Goal: Information Seeking & Learning: Learn about a topic

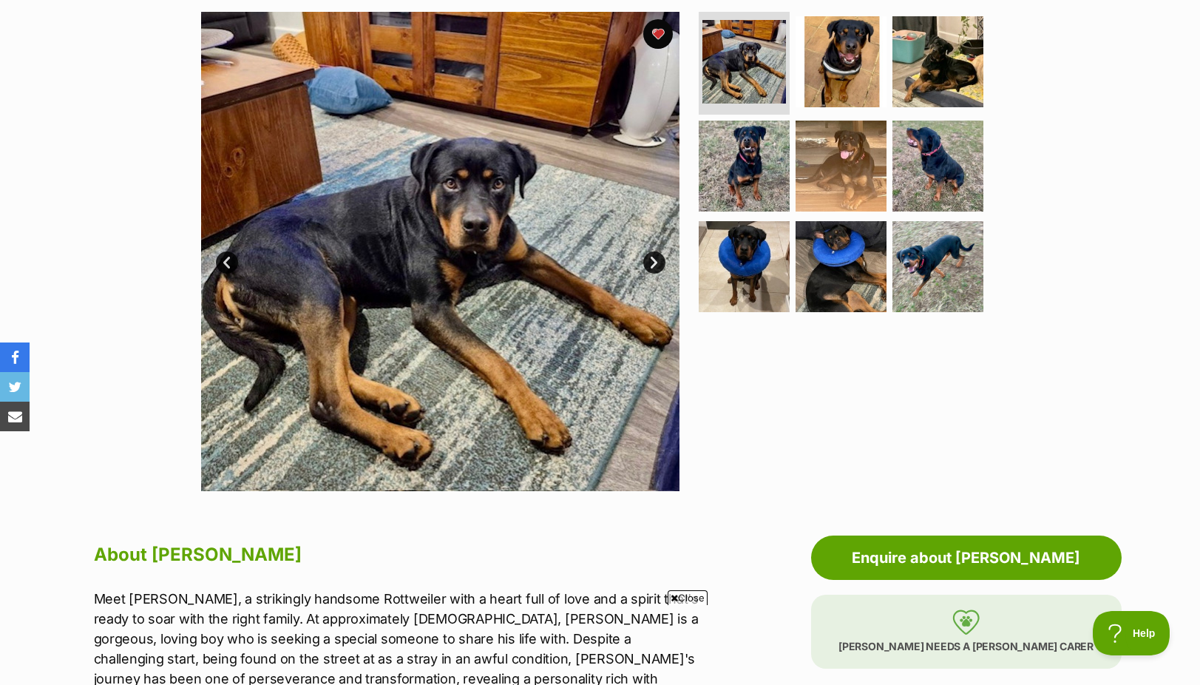
scroll to position [148, 0]
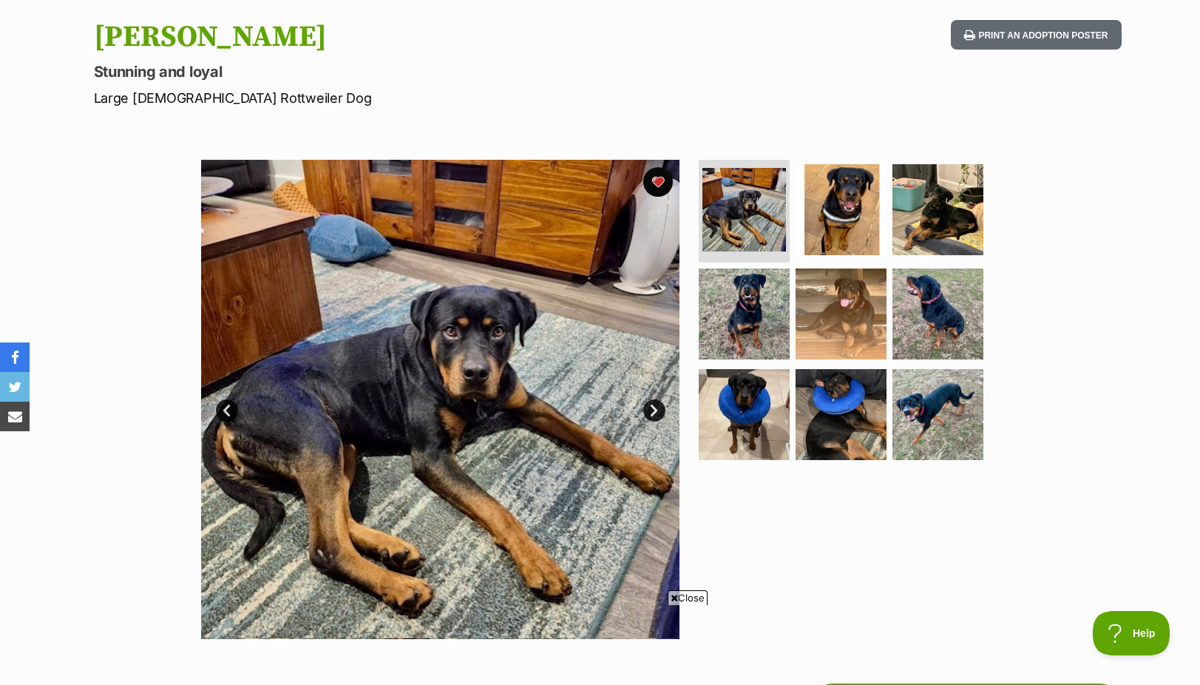
click at [647, 407] on link "Next" at bounding box center [654, 410] width 22 height 22
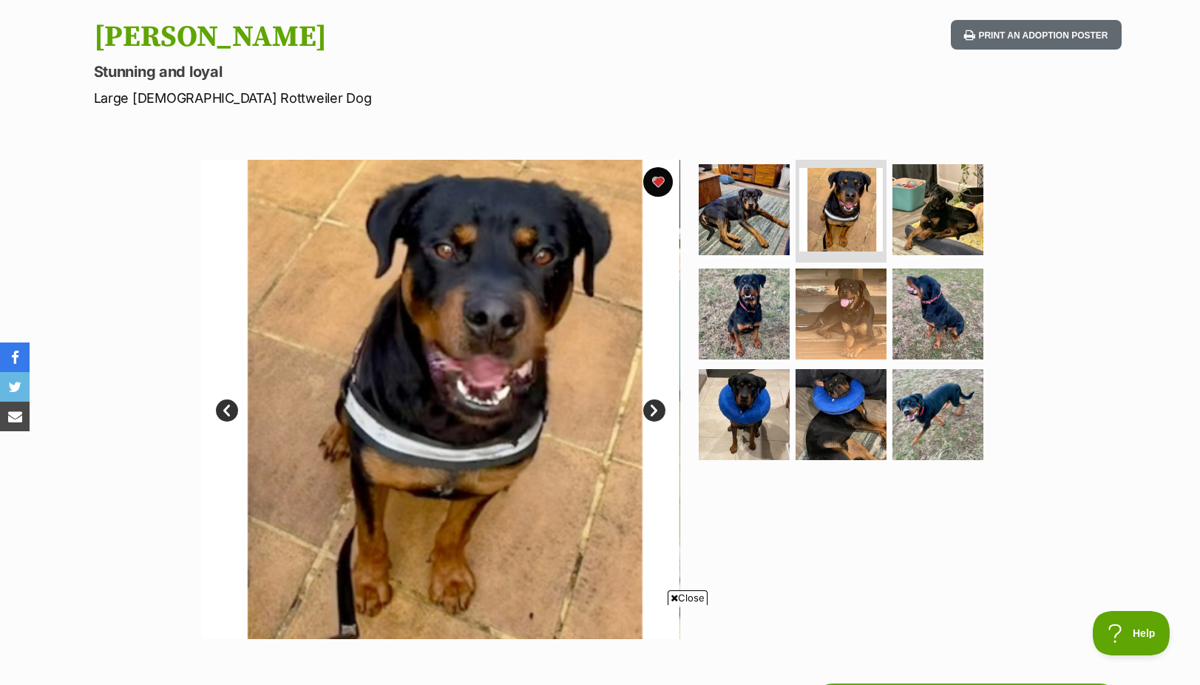
click at [647, 407] on link "Next" at bounding box center [654, 410] width 22 height 22
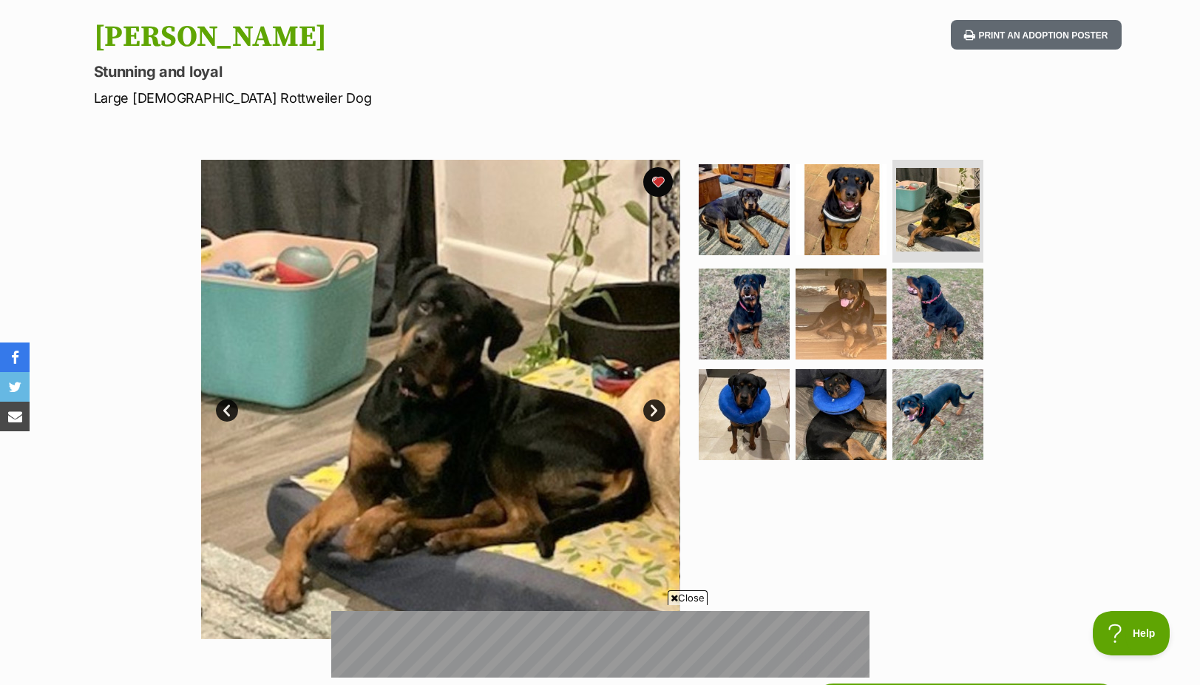
scroll to position [0, 0]
click at [647, 407] on link "Next" at bounding box center [654, 410] width 22 height 22
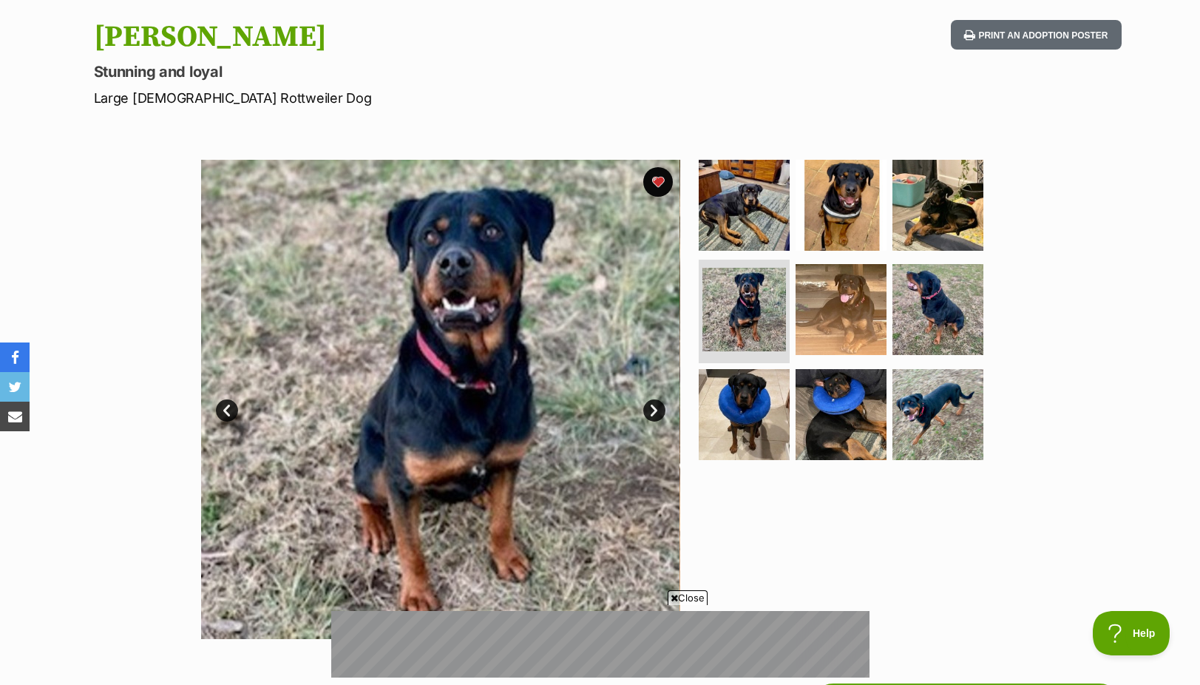
click at [647, 407] on link "Next" at bounding box center [654, 410] width 22 height 22
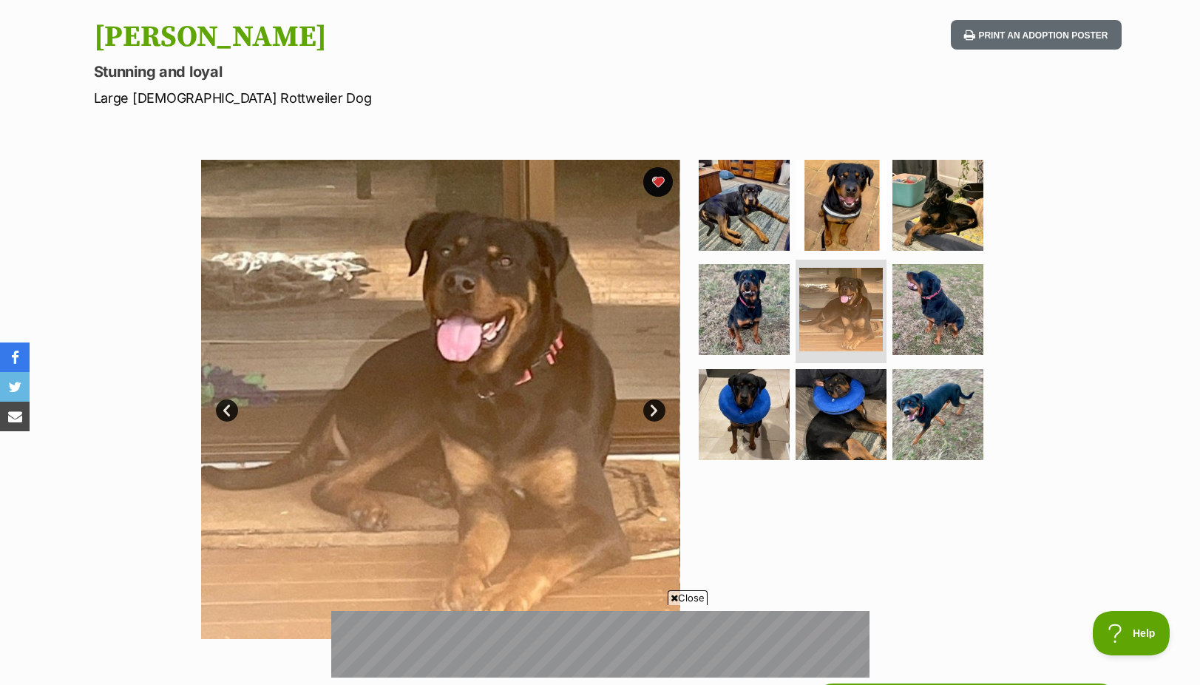
click at [647, 407] on link "Next" at bounding box center [654, 410] width 22 height 22
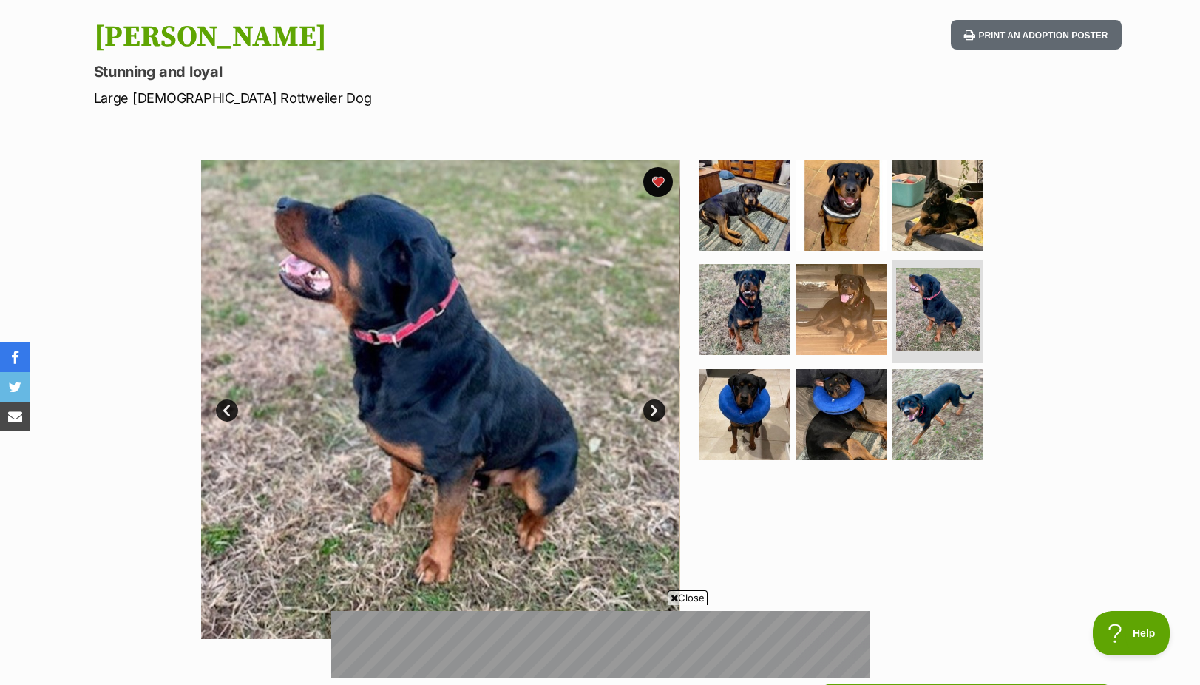
click at [647, 407] on link "Next" at bounding box center [654, 410] width 22 height 22
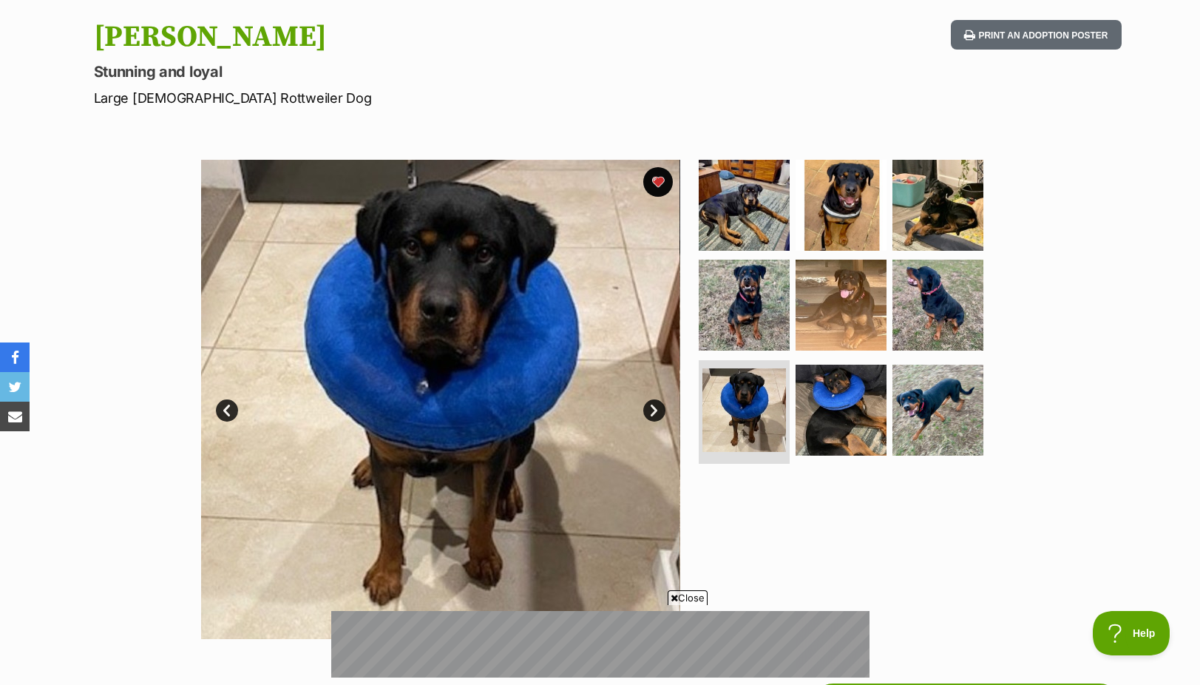
click at [647, 407] on link "Next" at bounding box center [654, 410] width 22 height 22
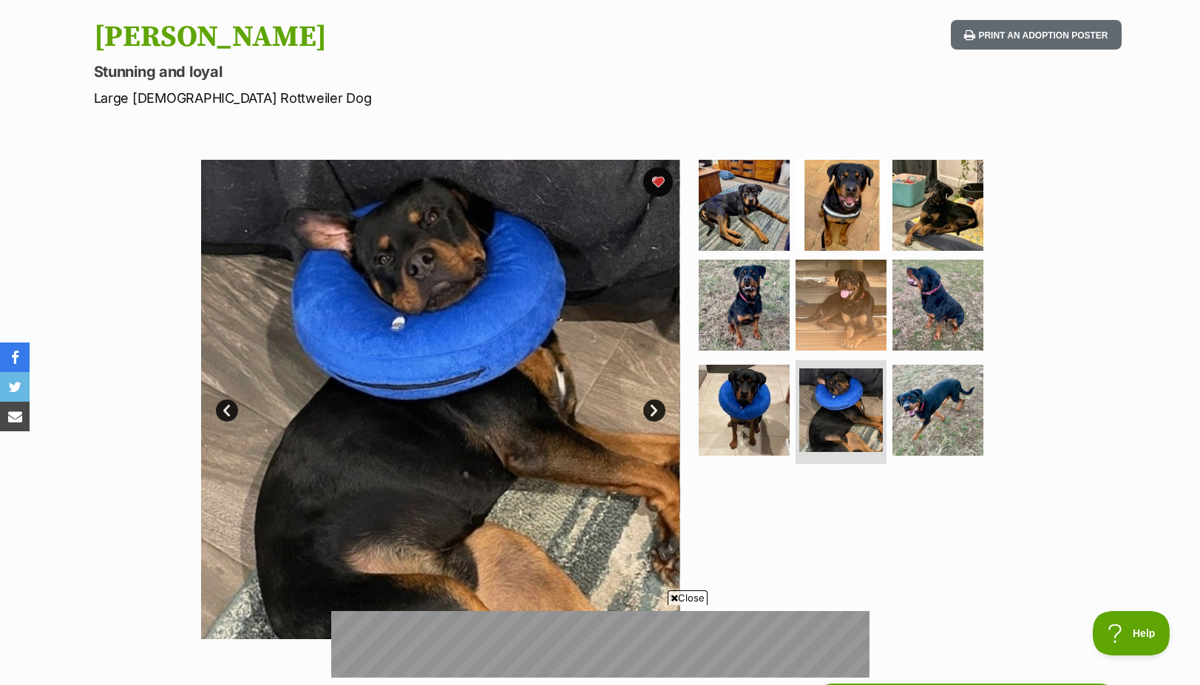
click at [647, 407] on link "Next" at bounding box center [654, 410] width 22 height 22
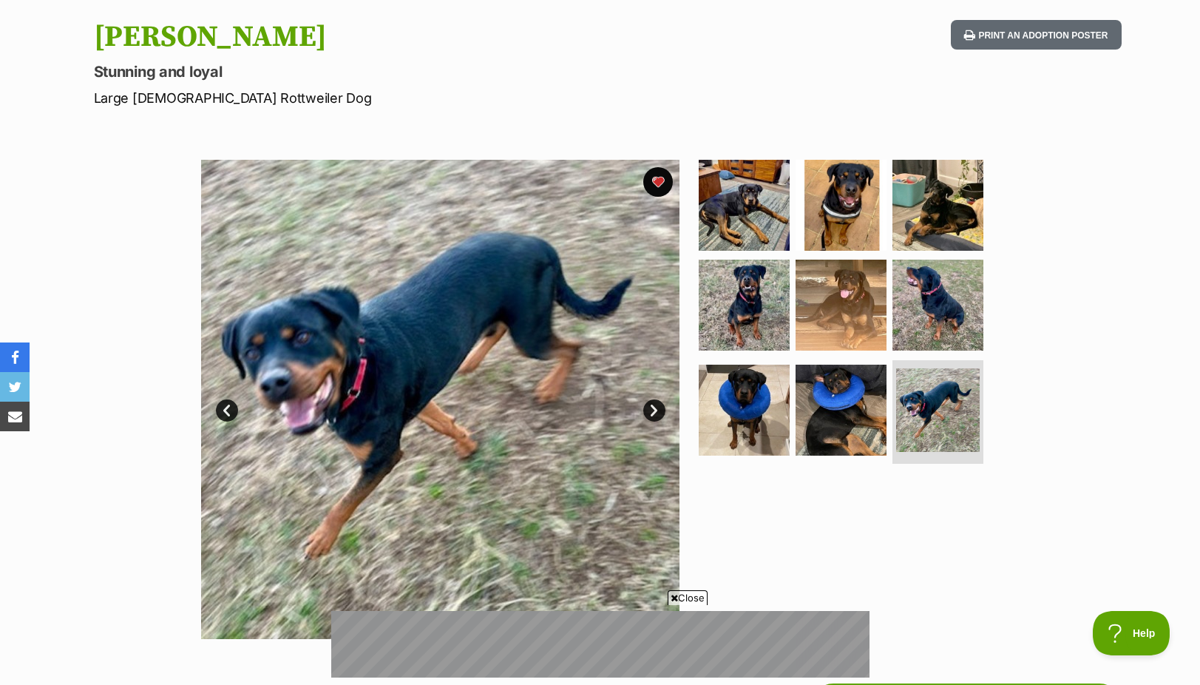
click at [647, 407] on link "Next" at bounding box center [654, 410] width 22 height 22
